Goal: Task Accomplishment & Management: Use online tool/utility

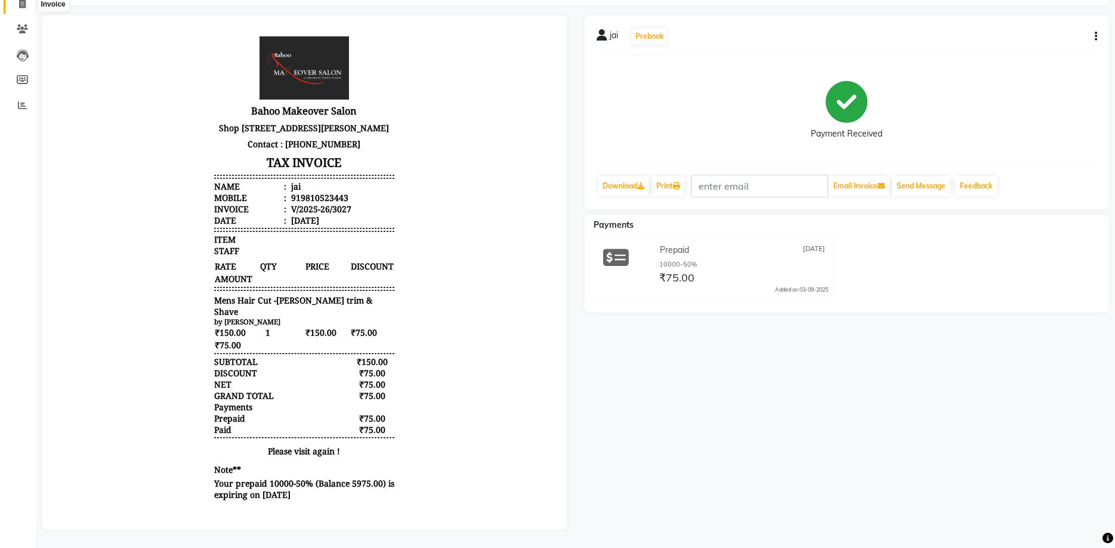
click at [19, 6] on icon at bounding box center [22, 3] width 7 height 9
select select "service"
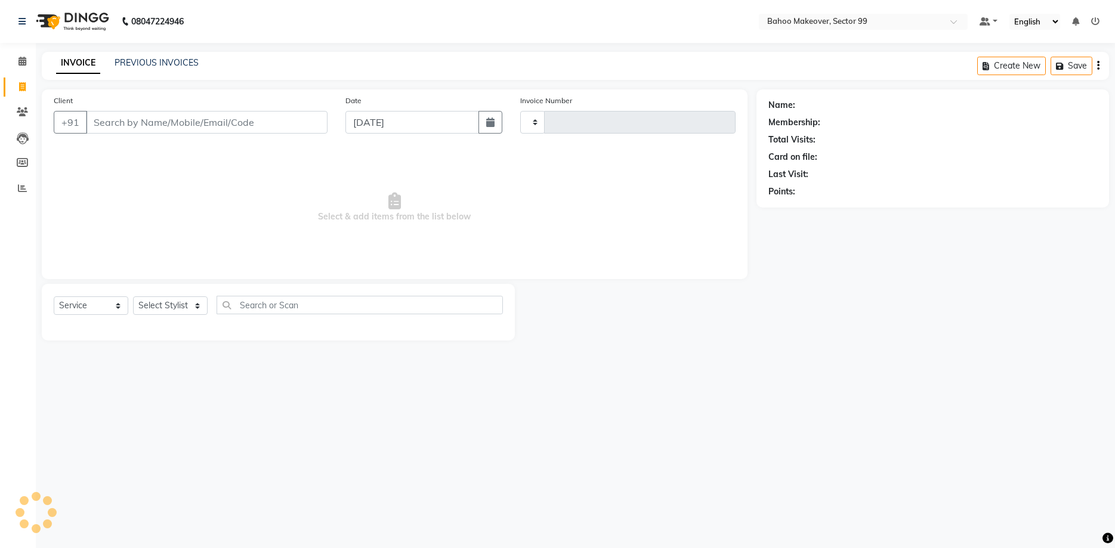
type input "3029"
select select "6856"
select select "membership"
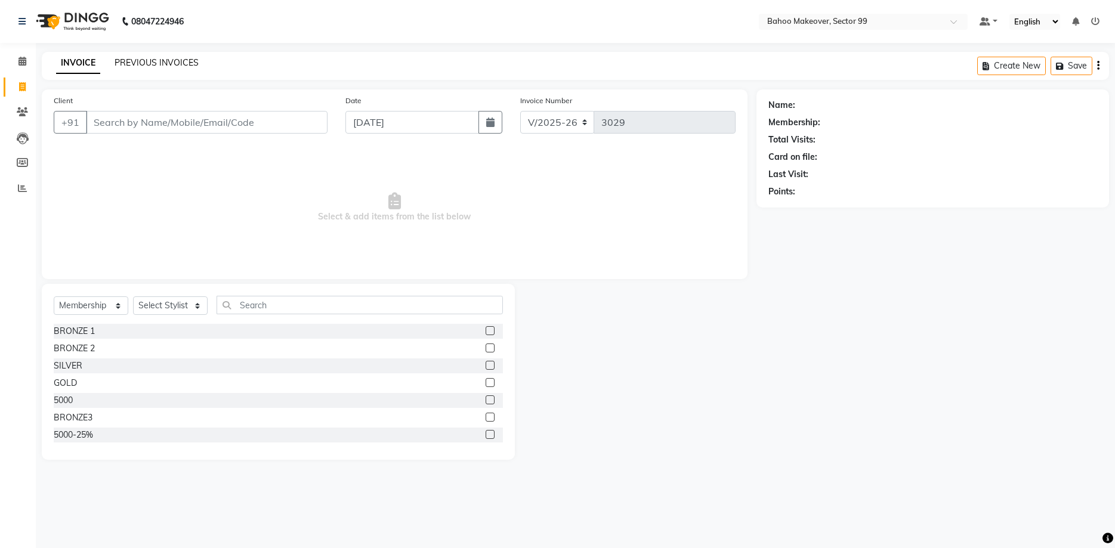
click at [118, 58] on link "PREVIOUS INVOICES" at bounding box center [157, 62] width 84 height 11
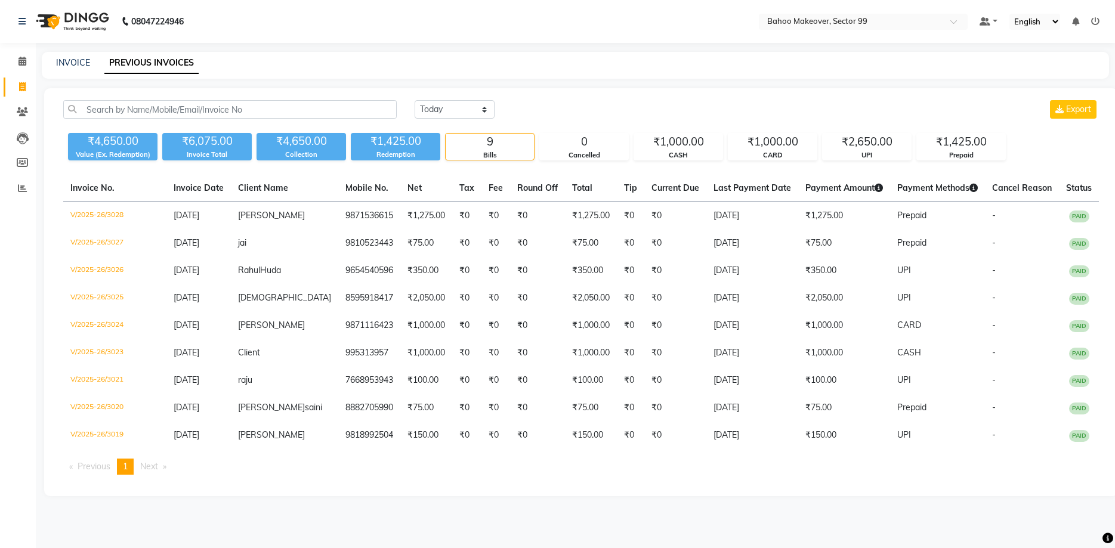
click at [18, 79] on link "Invoice" at bounding box center [18, 88] width 29 height 20
select select "6856"
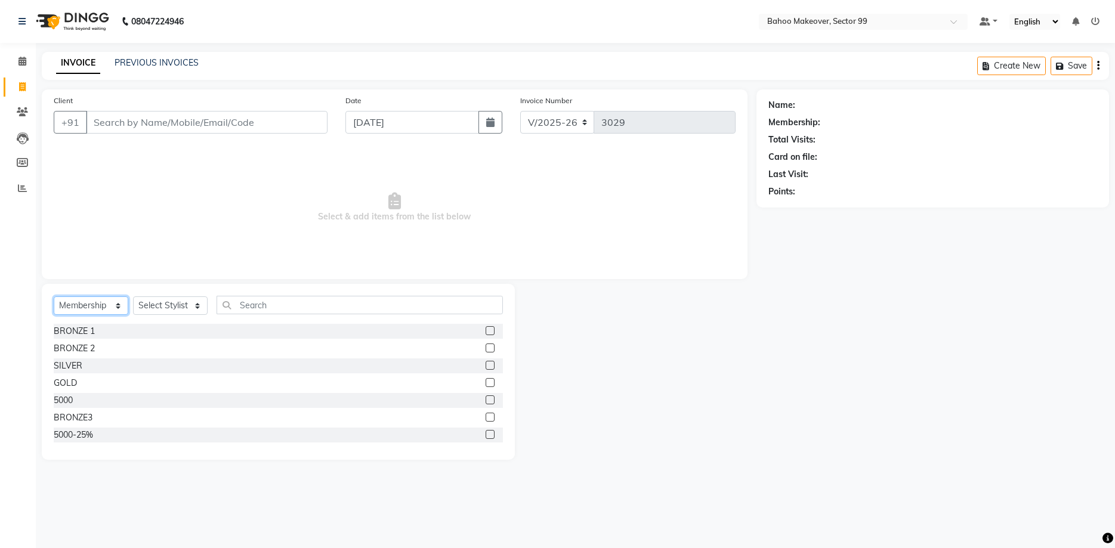
click at [54, 297] on select "Select Service Product Membership Package Voucher Prepaid Gift Card" at bounding box center [91, 306] width 75 height 18
select select "service"
click option "Service" at bounding box center [0, 0] width 0 height 0
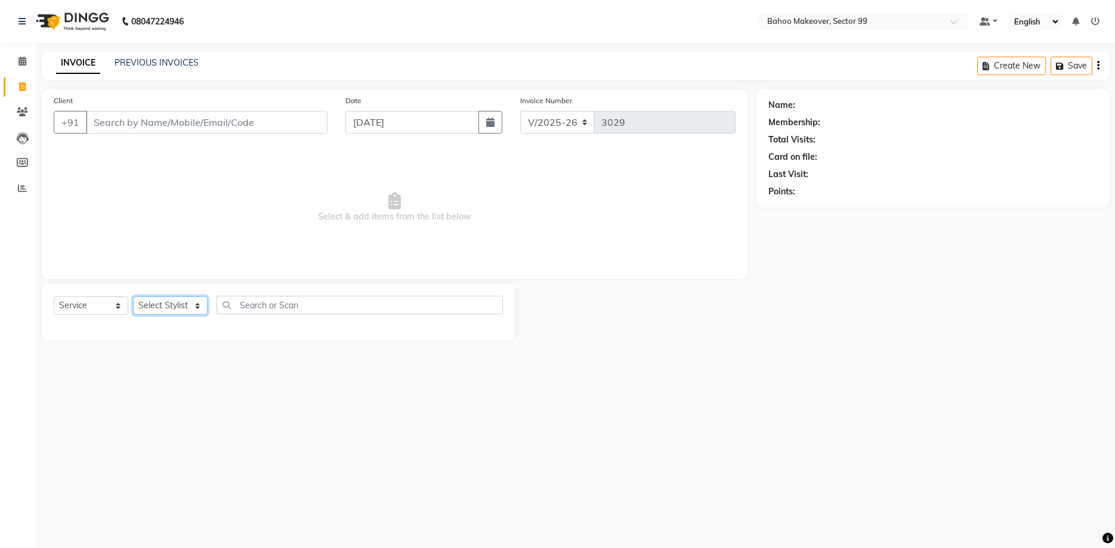
click at [133, 297] on select "Select Stylist [PERSON_NAME] Makeover Bahoo Makeover Salon [PERSON_NAME] [PERSO…" at bounding box center [170, 306] width 75 height 18
select select "54354"
click option "[PERSON_NAME]" at bounding box center [0, 0] width 0 height 0
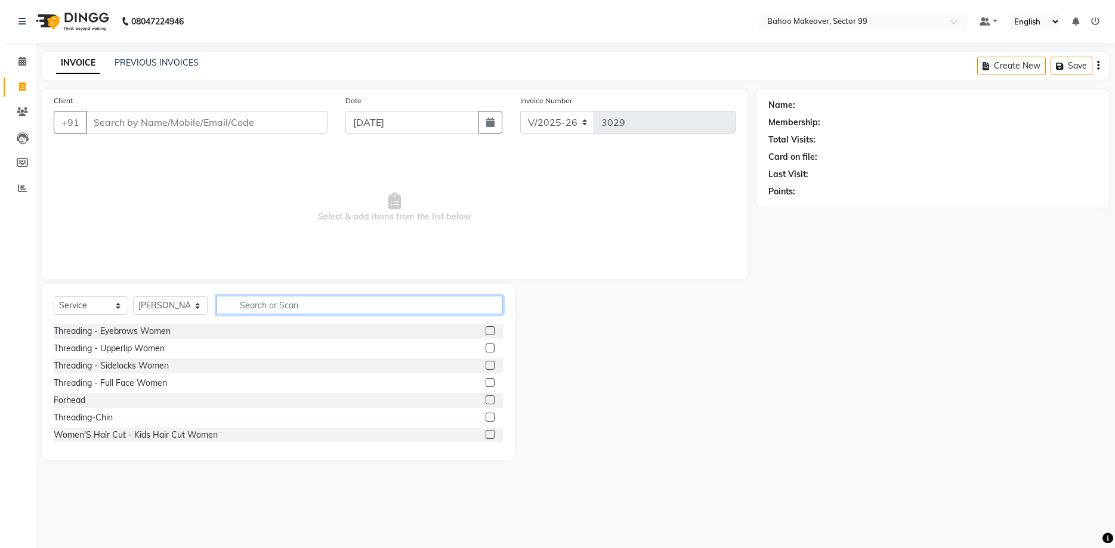
click at [248, 305] on input "text" at bounding box center [360, 305] width 286 height 18
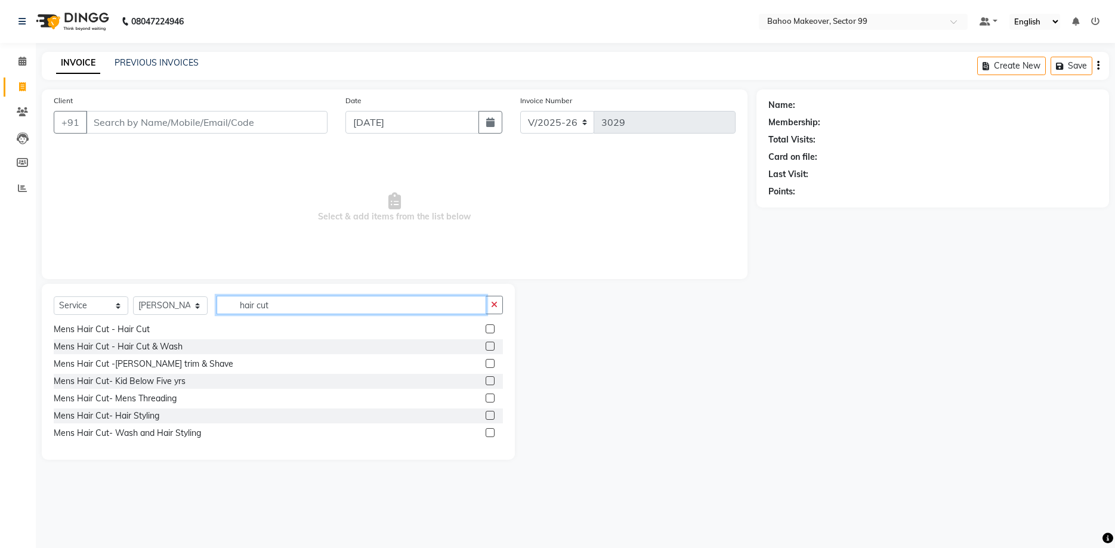
scroll to position [158, 0]
type input "hair cut"
click at [194, 342] on div "Mens Hair Cut - Hair Cut & Wash" at bounding box center [278, 346] width 449 height 15
click at [153, 345] on div "Mens Hair Cut - Hair Cut & Wash" at bounding box center [118, 347] width 129 height 13
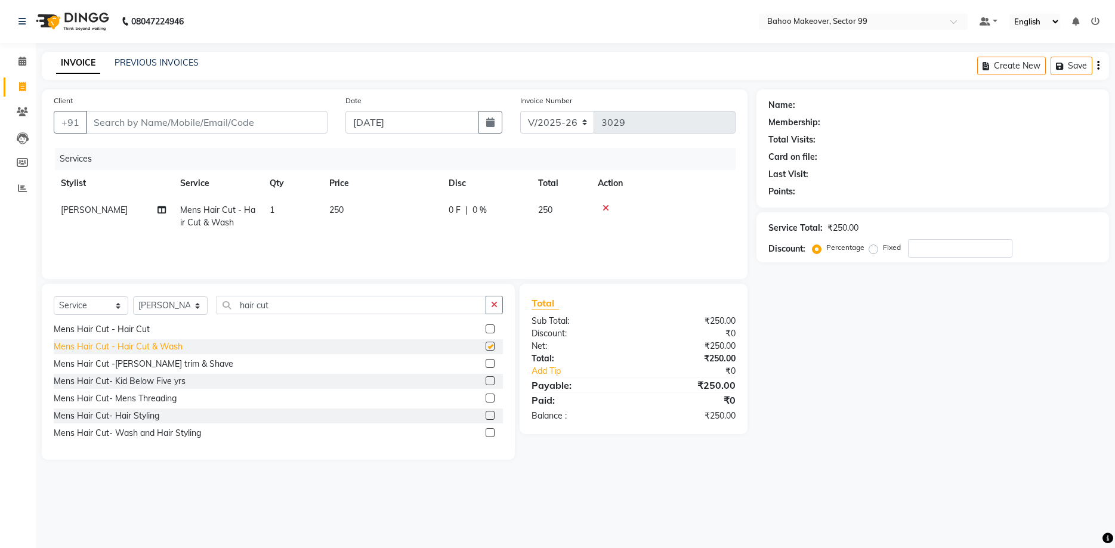
checkbox input "false"
click at [157, 360] on div "Mens Hair Cut -[PERSON_NAME] trim & Shave" at bounding box center [144, 364] width 180 height 13
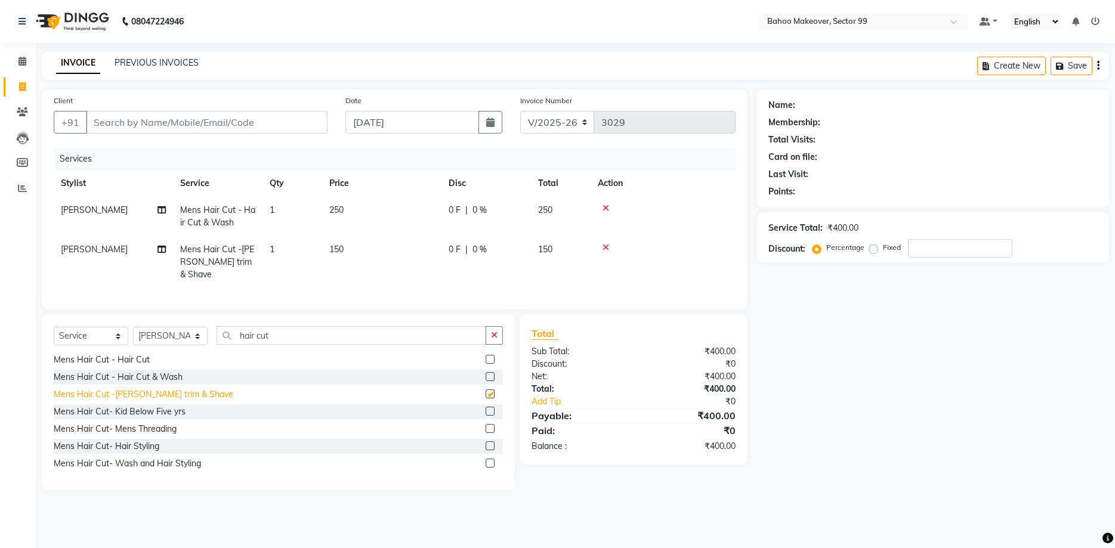
checkbox input "false"
click at [115, 122] on input "Client" at bounding box center [207, 122] width 242 height 23
